Goal: Task Accomplishment & Management: Complete application form

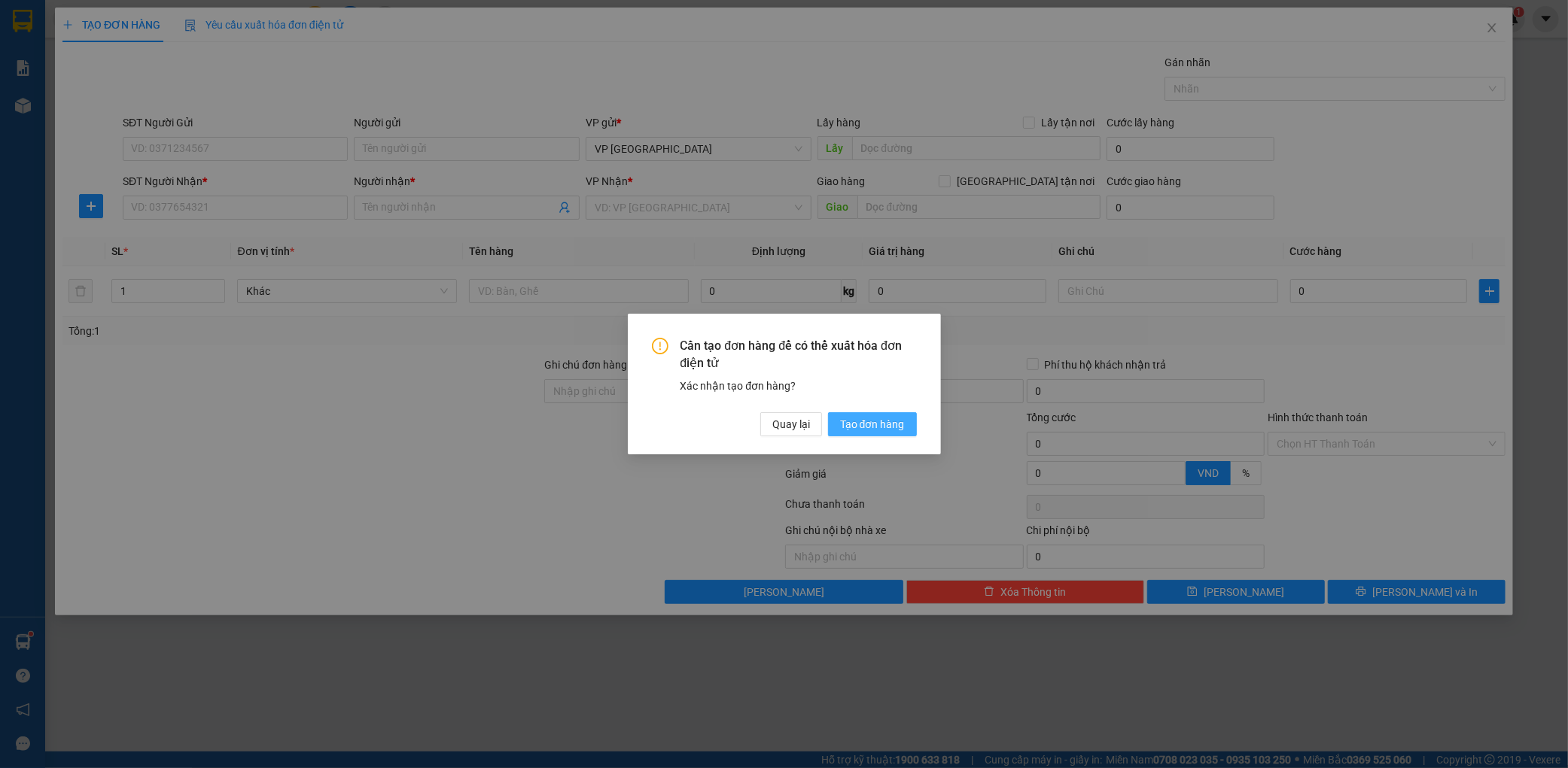
click at [875, 419] on span "Tạo đơn hàng" at bounding box center [872, 425] width 65 height 17
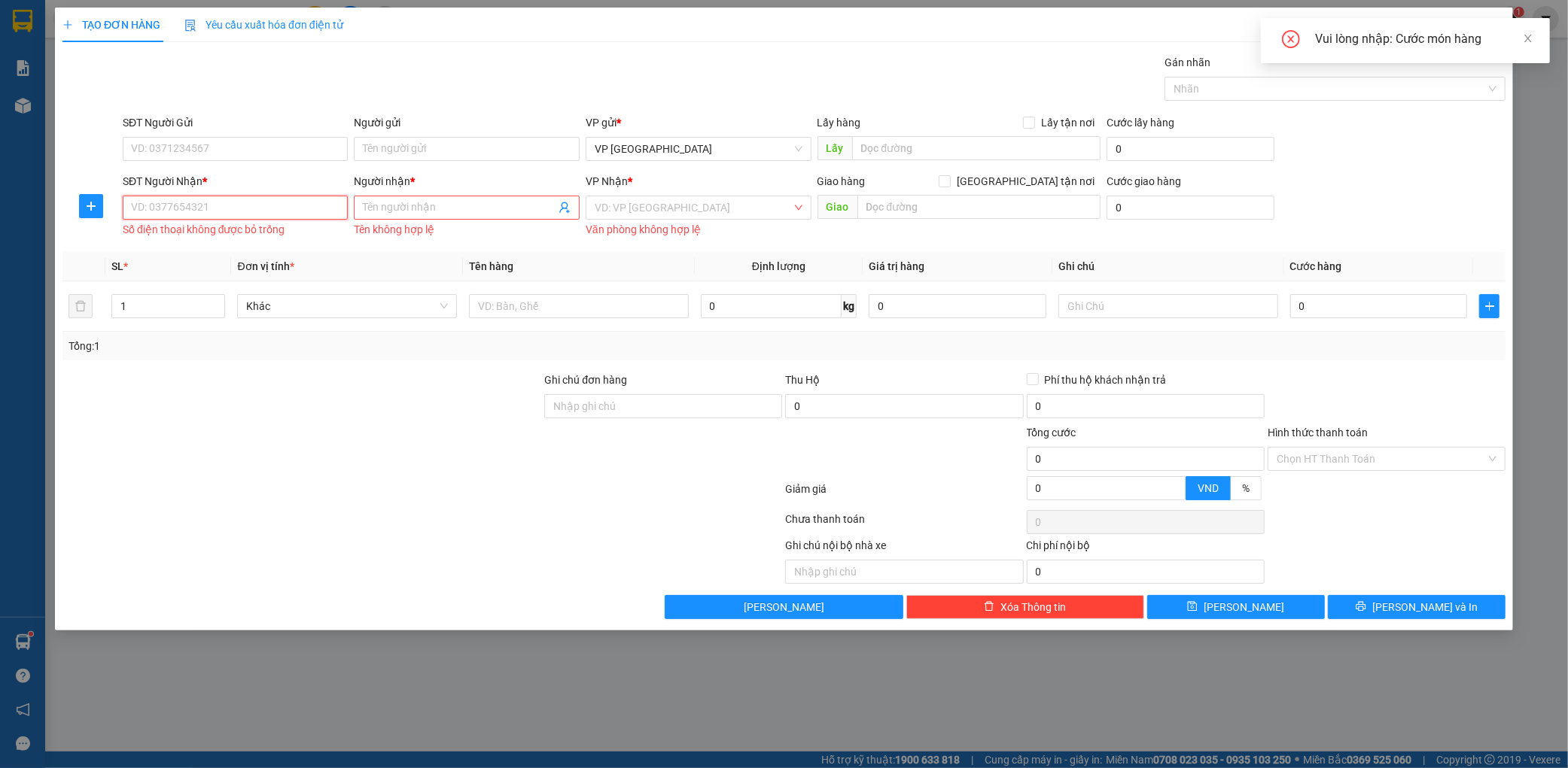
click at [182, 214] on input "SĐT Người Nhận *" at bounding box center [235, 208] width 225 height 24
click at [228, 148] on input "SĐT Người Gửi" at bounding box center [235, 149] width 225 height 24
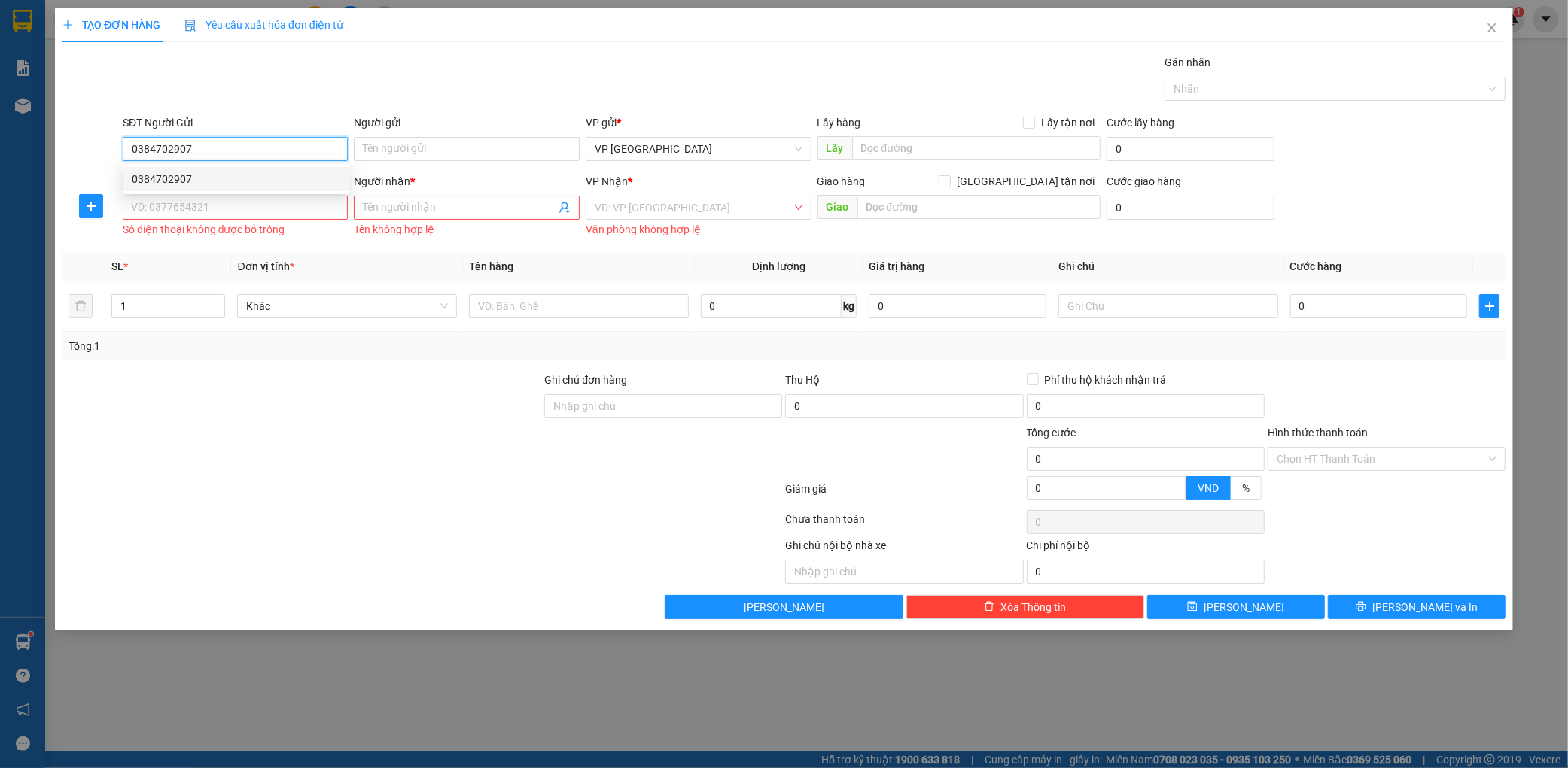
click at [166, 176] on div "0384702907" at bounding box center [236, 180] width 208 height 17
type input "0384702907"
click at [159, 196] on input "SĐT Người Nhận *" at bounding box center [235, 208] width 225 height 24
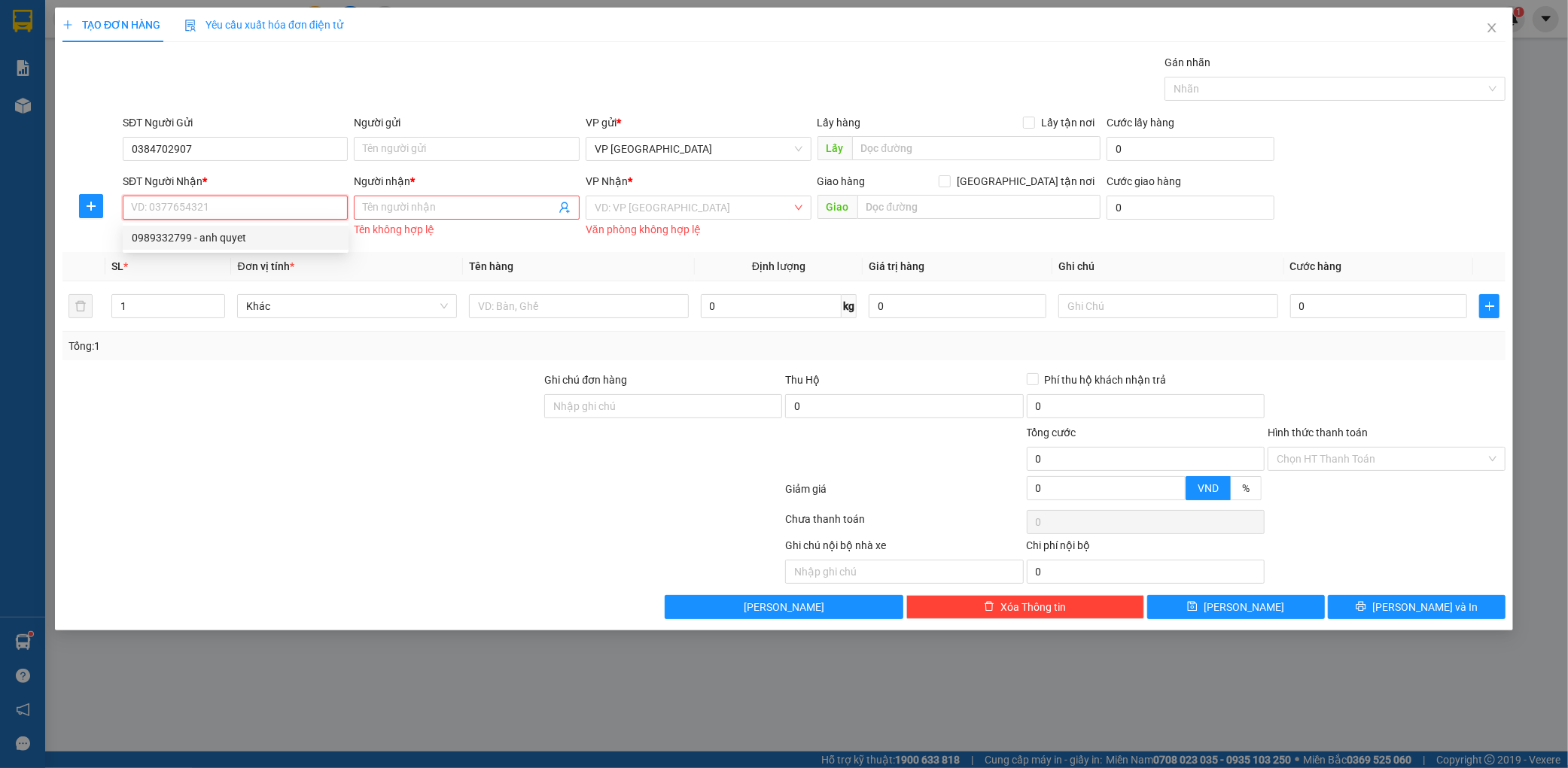
click at [164, 237] on div "0989332799 - anh quyet" at bounding box center [236, 238] width 208 height 17
type input "0989332799"
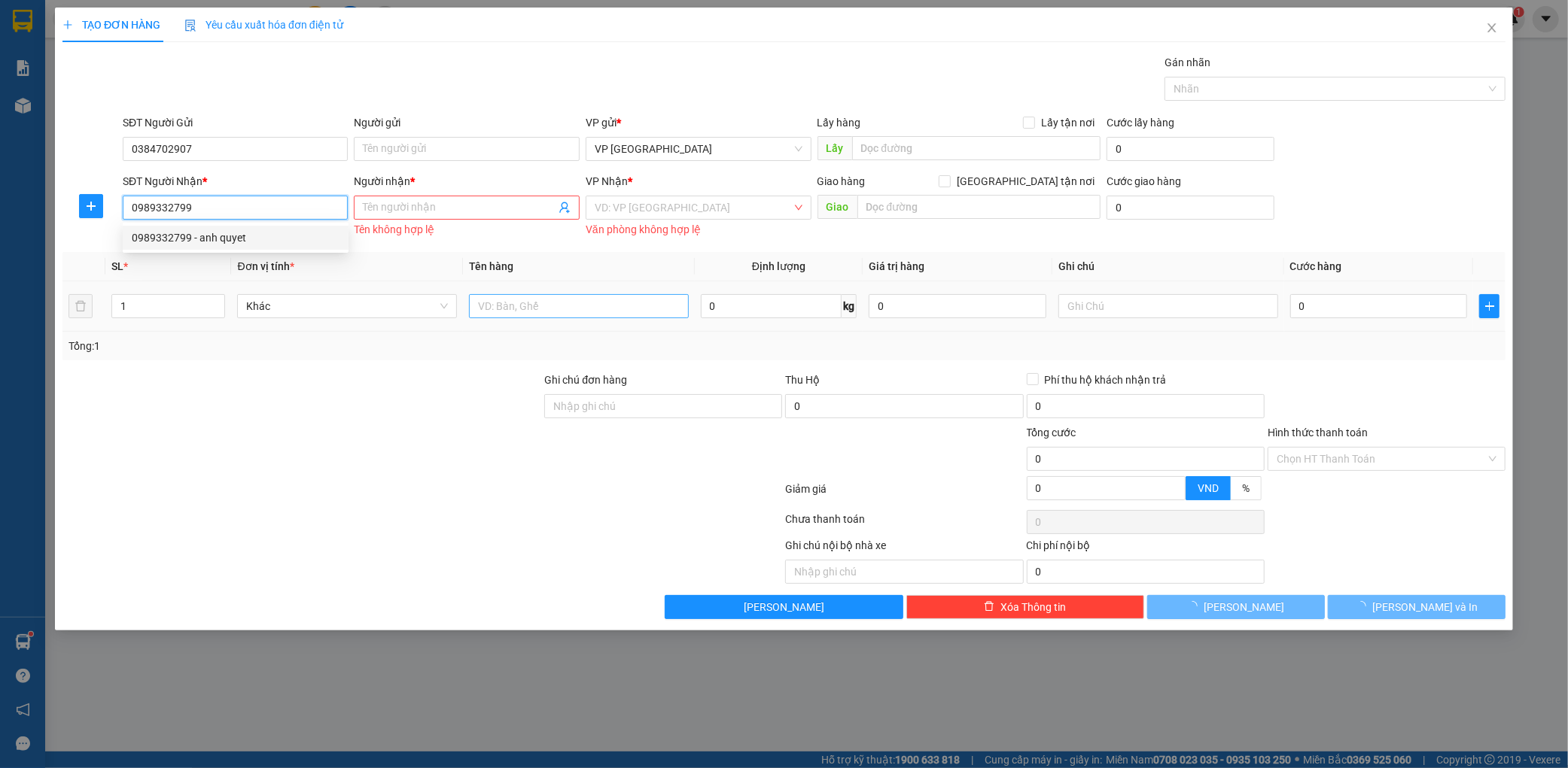
type input "anh quyet"
type input "nga 3 voi"
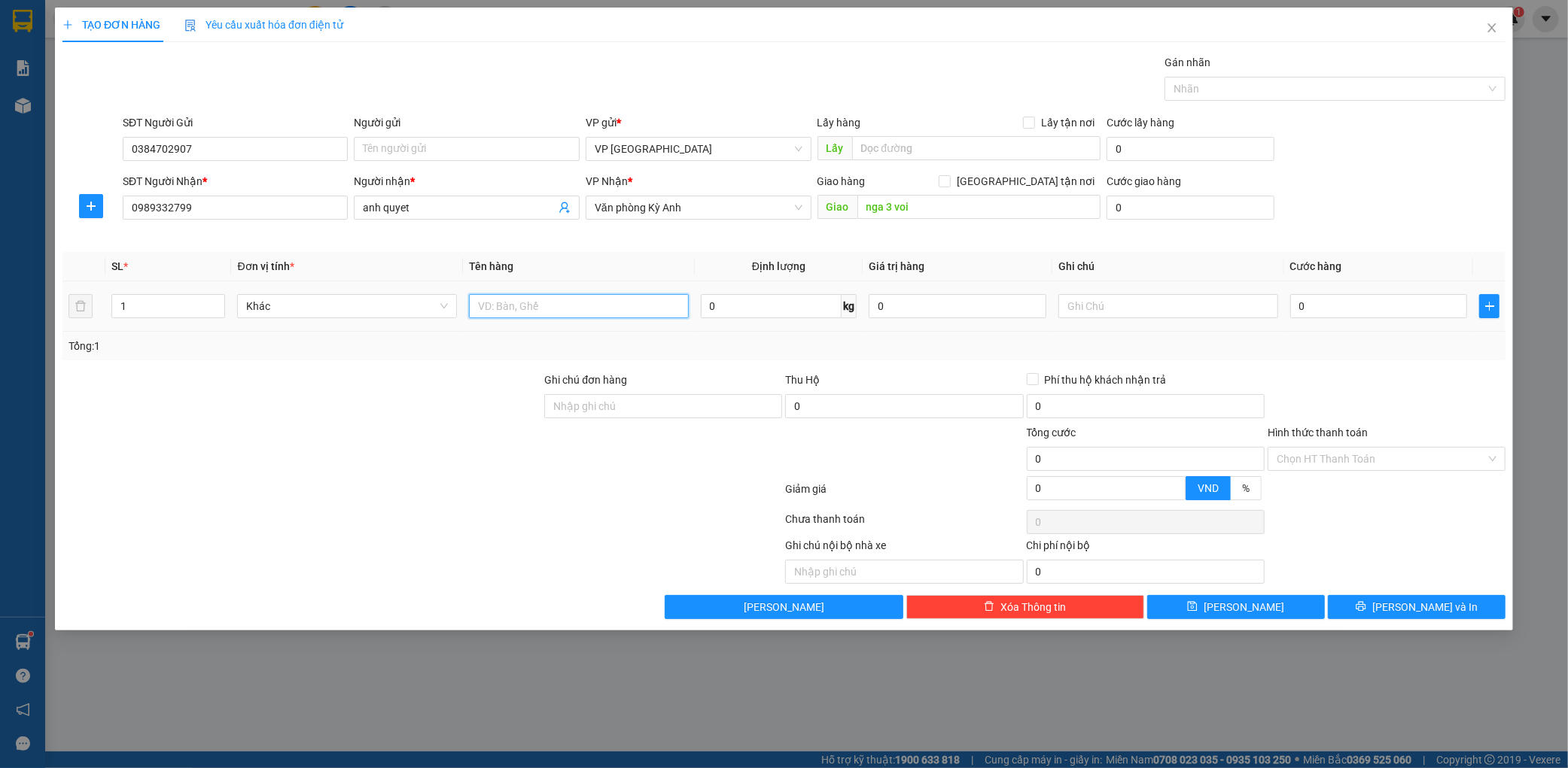
click at [625, 307] on input "text" at bounding box center [578, 307] width 220 height 24
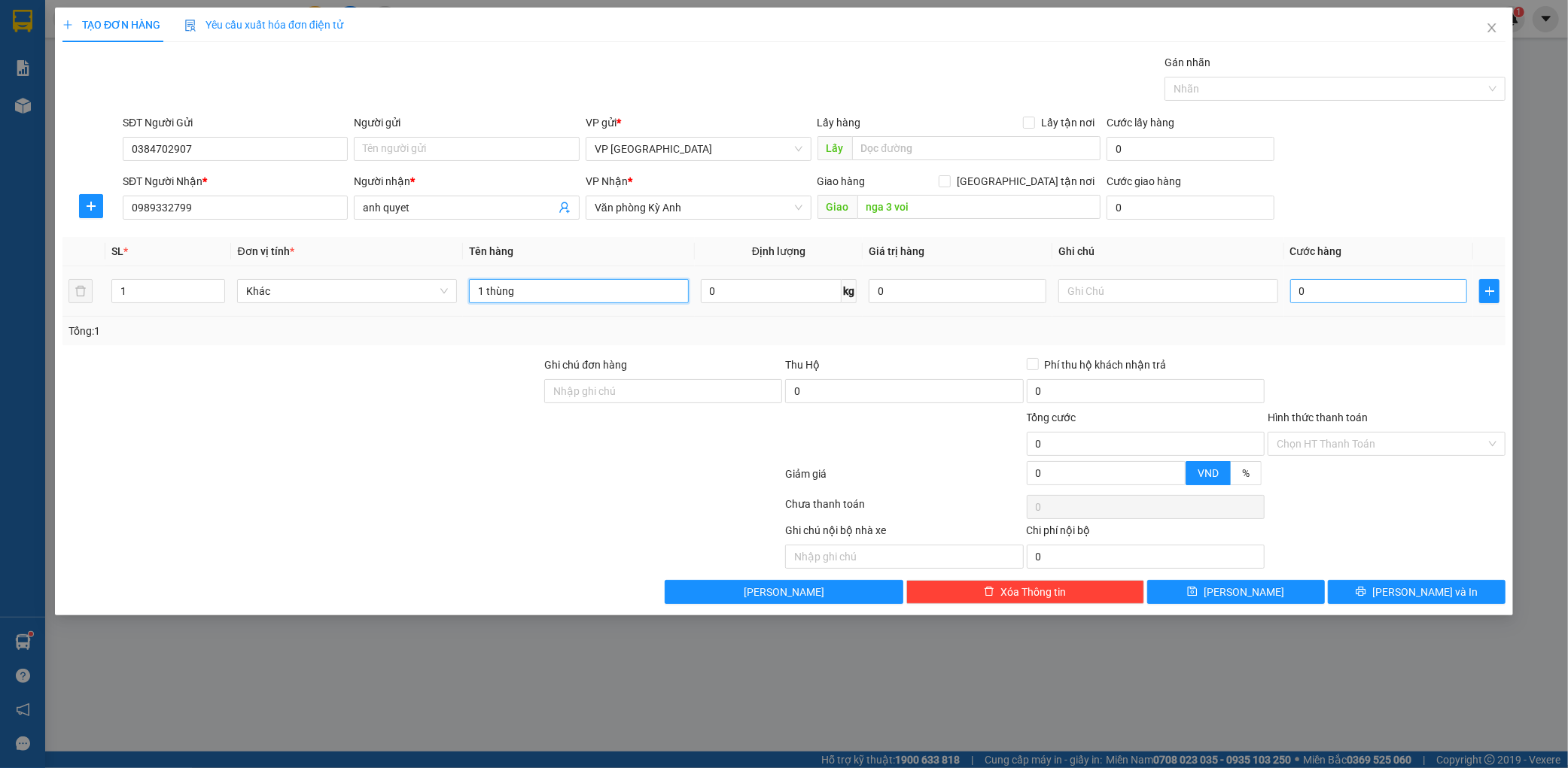
type input "1 thùng"
click at [1308, 295] on input "0" at bounding box center [1379, 291] width 178 height 24
type input "005"
type input "5"
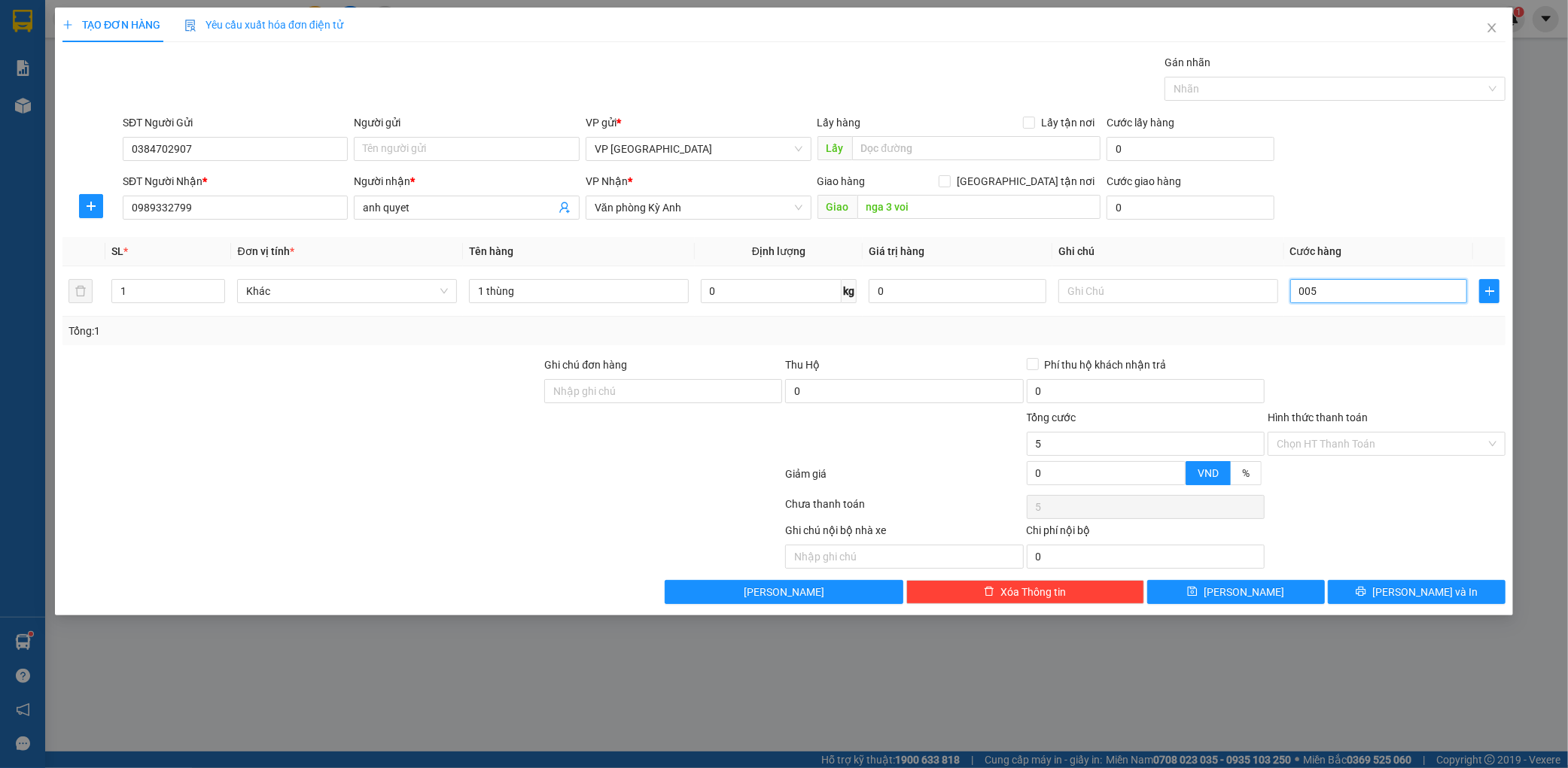
type input "0.050"
type input "50"
type input "00.500"
type input "500"
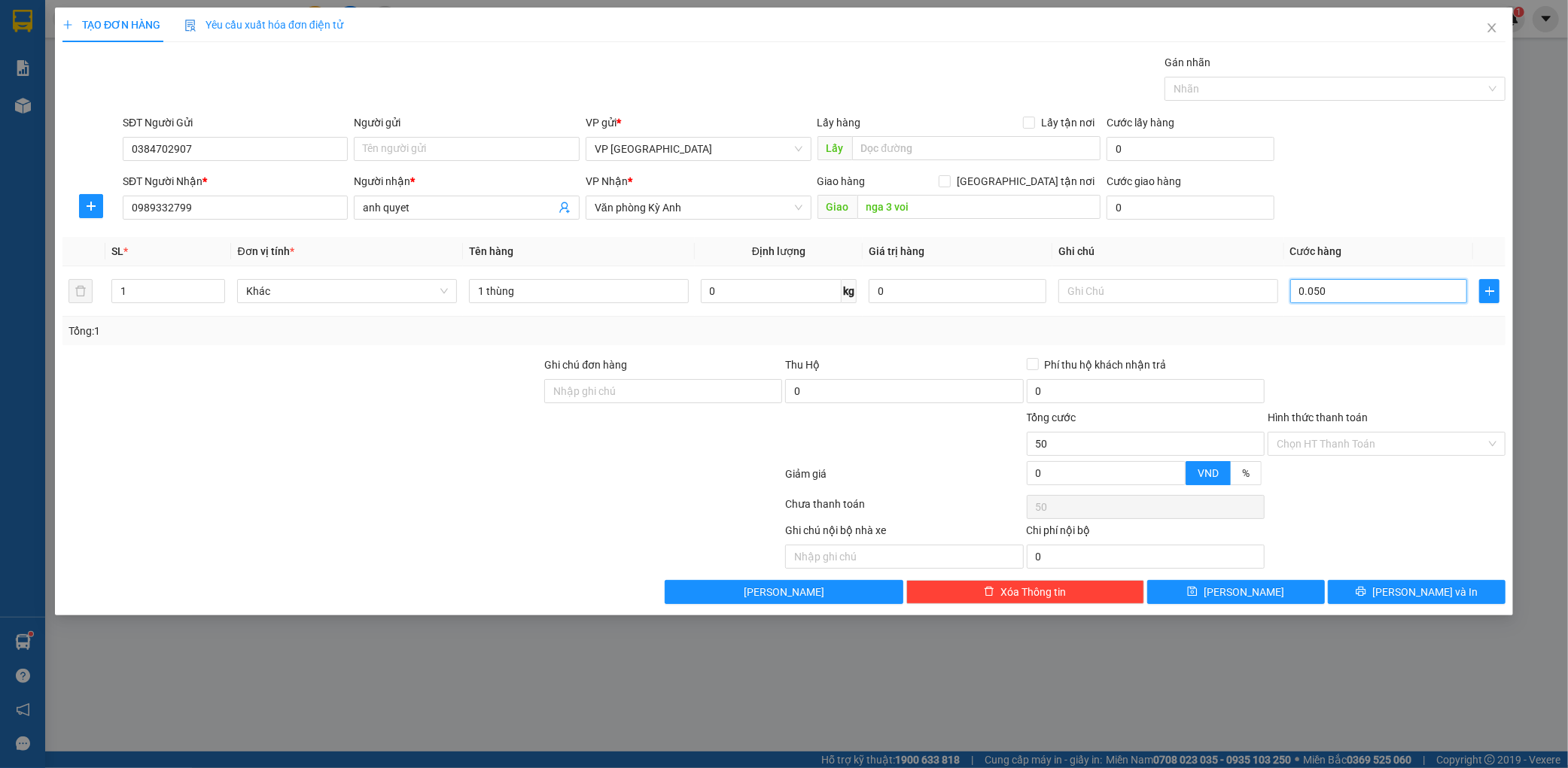
type input "500"
type input "0.005.000"
type input "5.000"
type input "000.050.000"
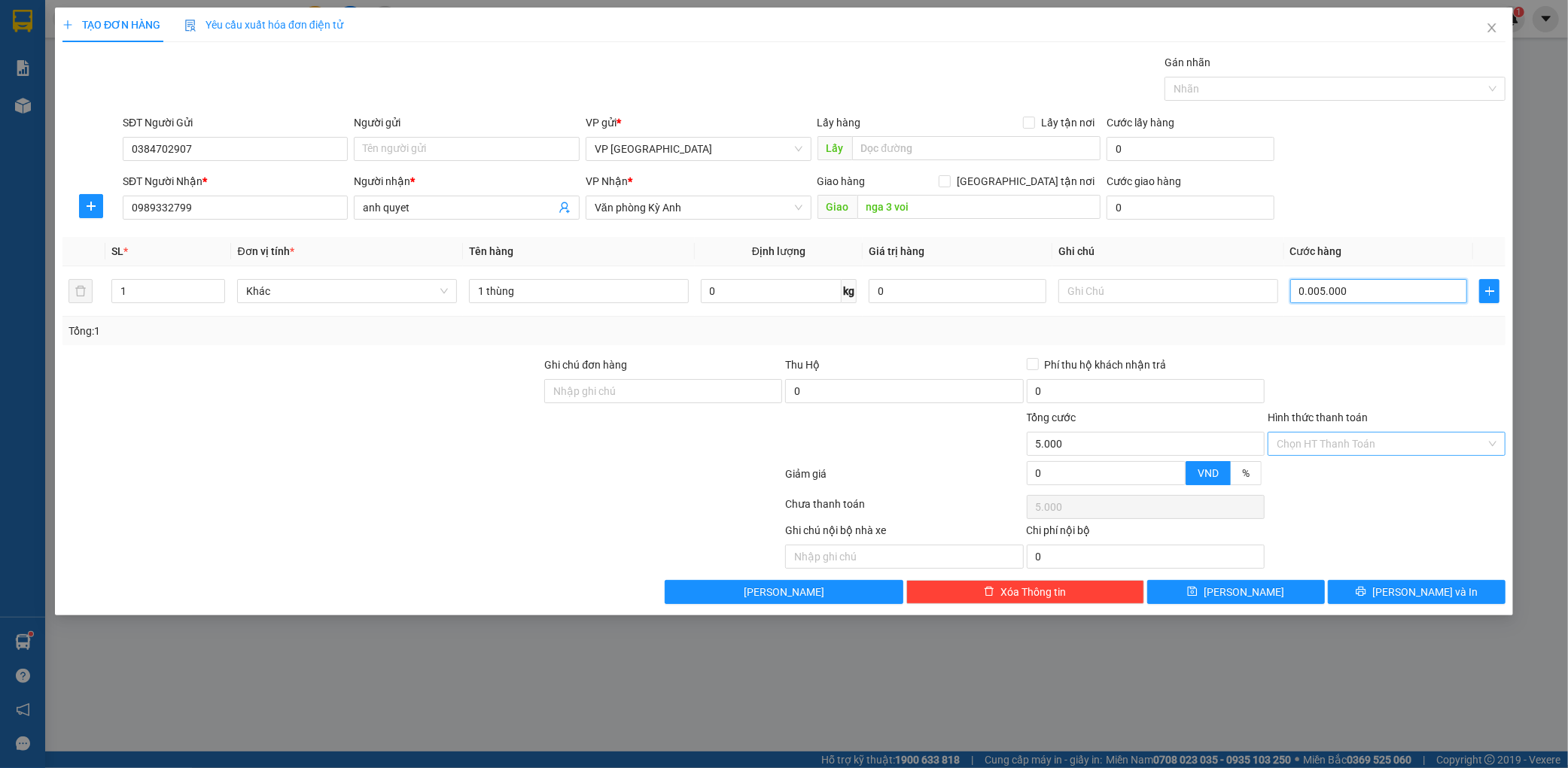
type input "50.000"
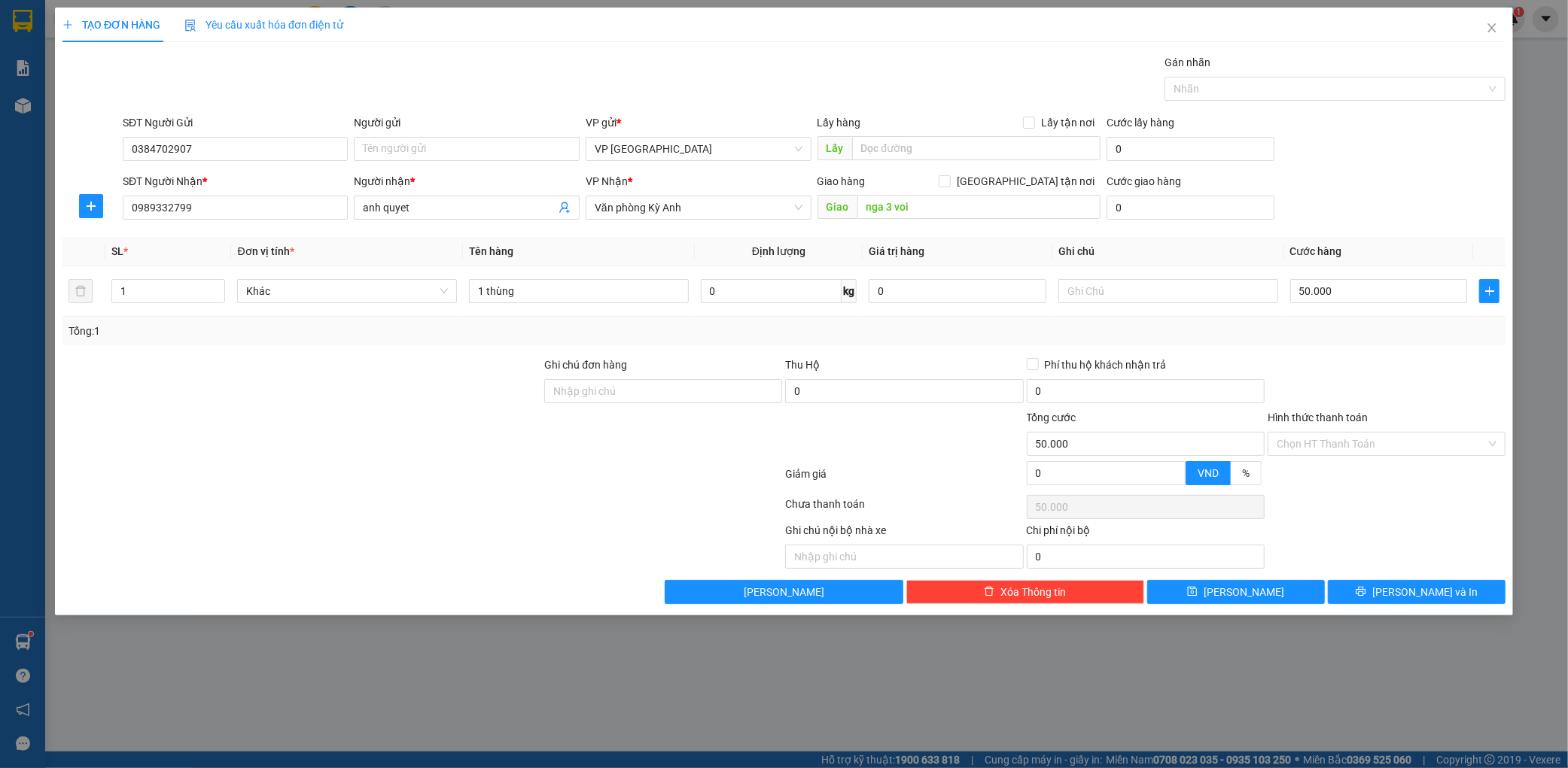
click at [1261, 575] on div "Transit Pickup Surcharge Ids Transit Deliver Surcharge Ids Transit Deliver Surc…" at bounding box center [784, 329] width 1443 height 550
click at [1258, 586] on button "[PERSON_NAME]" at bounding box center [1236, 592] width 178 height 24
type input "0"
